Goal: Task Accomplishment & Management: Use online tool/utility

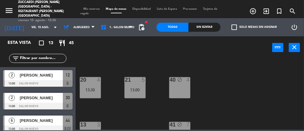
scroll to position [37, 0]
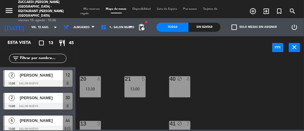
click at [87, 80] on div at bounding box center [90, 78] width 10 height 5
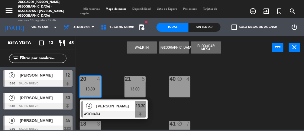
click at [128, 103] on span "[PERSON_NAME]" at bounding box center [115, 106] width 39 height 6
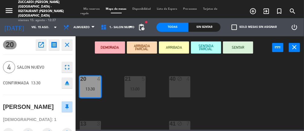
click at [177, 47] on button "ARRIBADA" at bounding box center [174, 47] width 30 height 12
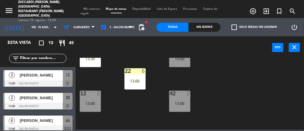
scroll to position [116, 0]
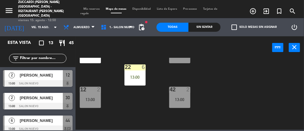
click at [134, 71] on div "22 6 13:00" at bounding box center [134, 74] width 21 height 21
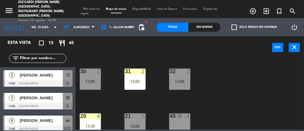
click at [142, 77] on div "31 2 13:00" at bounding box center [134, 79] width 21 height 21
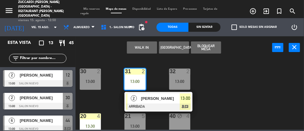
click at [241, 69] on div "30 2 13:00 31 2 13:00 2 [PERSON_NAME] ARRIBADA 13:00 chat 32 2 13:00 20 4 13:30…" at bounding box center [191, 94] width 225 height 72
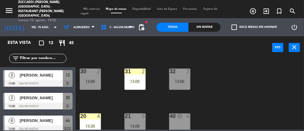
scroll to position [31, 0]
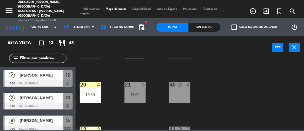
click at [85, 89] on div "20 4 13:30" at bounding box center [90, 92] width 21 height 21
click at [230, 73] on div "30 2 13:00 31 2 13:00 32 2 13:00 20 4 13:30 21 5 13:00 40 block 4 13 3 13:30 41…" at bounding box center [191, 94] width 225 height 72
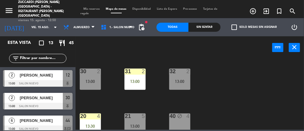
click at [91, 82] on div "13:00" at bounding box center [90, 81] width 21 height 4
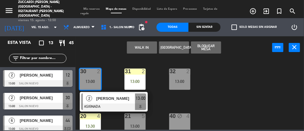
click at [225, 85] on div "30 2 13:00 2 [PERSON_NAME] ASIGNADA 13:00 31 2 13:00 32 2 13:00 20 4 13:30 21 5…" at bounding box center [191, 94] width 225 height 72
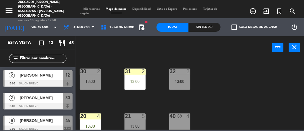
click at [26, 78] on div "[PERSON_NAME]" at bounding box center [41, 75] width 44 height 10
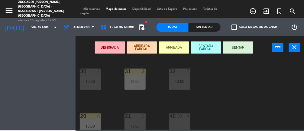
click at [88, 82] on div "13:00" at bounding box center [90, 81] width 21 height 4
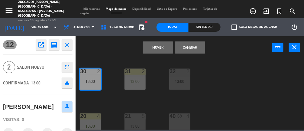
click at [201, 50] on button "Cambiar" at bounding box center [190, 47] width 30 height 12
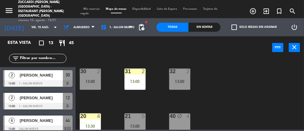
click at [92, 84] on div "30 2 13:00" at bounding box center [90, 79] width 21 height 21
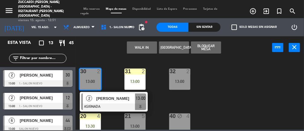
click at [115, 97] on span "[PERSON_NAME]" at bounding box center [115, 98] width 39 height 6
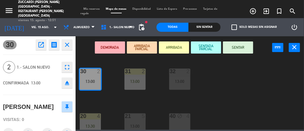
click at [233, 48] on button "SENTAR" at bounding box center [238, 47] width 30 height 12
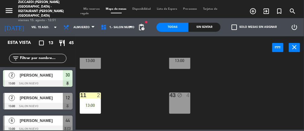
scroll to position [183, 0]
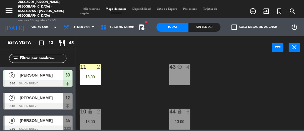
click at [93, 76] on div "13:00" at bounding box center [90, 77] width 21 height 4
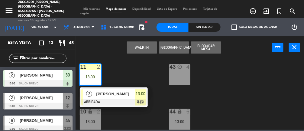
click at [161, 80] on div "30 2 13:00 31 2 13:00 32 2 13:00 20 4 13:30 21 5 13:00 40 block 4 13 3 13:30 41…" at bounding box center [191, 94] width 225 height 72
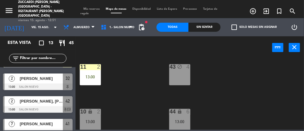
scroll to position [85, 0]
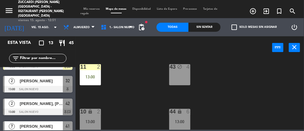
click at [23, 80] on span "[PERSON_NAME]" at bounding box center [41, 81] width 43 height 6
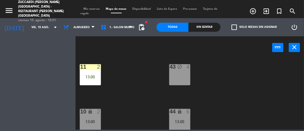
click at [94, 122] on div "13:00" at bounding box center [90, 121] width 21 height 4
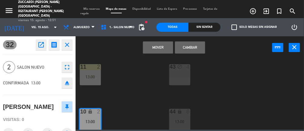
click at [189, 42] on button "Cambiar" at bounding box center [190, 47] width 30 height 12
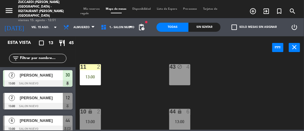
scroll to position [0, 0]
